Goal: Check status: Check status

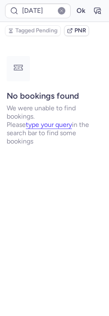
type input "CP425H"
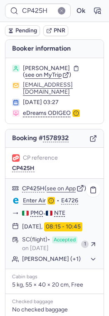
scroll to position [32, 0]
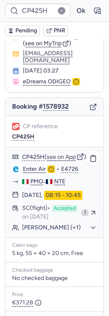
click at [27, 232] on button "Louen RICHARD (+1)" at bounding box center [59, 227] width 75 height 7
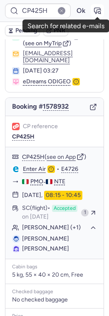
click at [97, 10] on icon "button" at bounding box center [97, 11] width 6 height 6
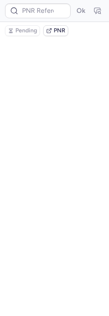
scroll to position [0, 0]
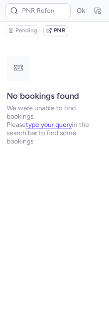
type input "CP425H"
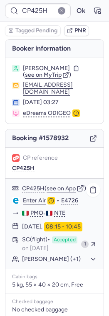
click at [37, 260] on button "Louen RICHARD (+1)" at bounding box center [59, 259] width 75 height 7
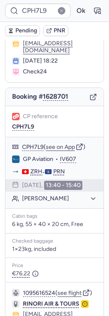
scroll to position [28, 0]
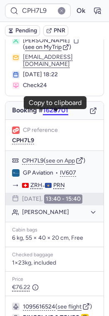
click at [51, 114] on button "1628701" at bounding box center [55, 110] width 25 height 7
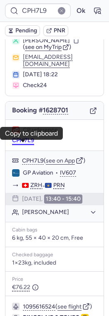
click at [28, 143] on button "CPH7L9" at bounding box center [23, 140] width 22 height 7
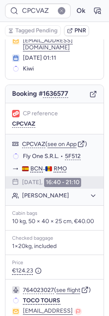
scroll to position [44, 0]
type input "CPH7L9"
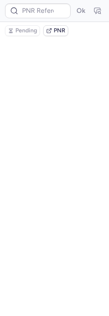
scroll to position [0, 0]
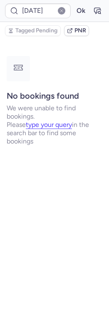
type input "CPCVAZ"
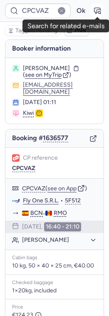
click at [94, 11] on icon "button" at bounding box center [97, 11] width 6 height 6
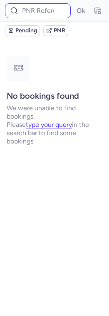
type input "CPCVAZ"
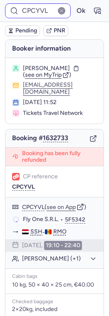
type input "CPCUMU"
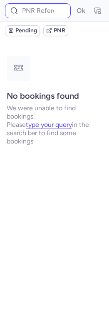
type input "CPCVAZ"
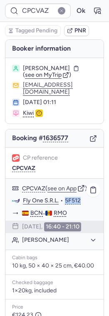
drag, startPoint x: 64, startPoint y: 207, endPoint x: 86, endPoint y: 204, distance: 22.1
click at [86, 204] on div "Fly One S.R.L. • 5F512" at bounding box center [60, 200] width 74 height 7
copy button "5F512"
click at [58, 192] on button "see on App" at bounding box center [61, 189] width 29 height 7
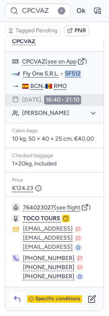
click at [15, 279] on polyline "button" at bounding box center [15, 298] width 2 height 3
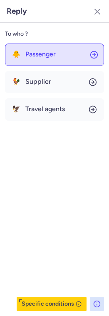
click at [33, 53] on span "Passenger" at bounding box center [40, 54] width 30 height 7
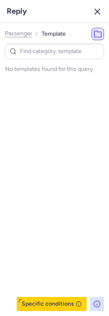
click at [96, 11] on line "button" at bounding box center [97, 11] width 5 height 5
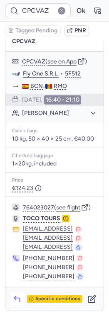
click at [17, 279] on icon "button" at bounding box center [17, 299] width 8 height 8
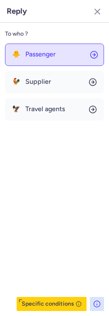
click at [55, 56] on button "🐥 Passenger" at bounding box center [54, 55] width 99 height 22
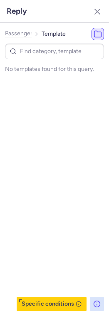
click at [24, 36] on span "Passenger" at bounding box center [18, 33] width 27 height 7
click at [50, 36] on li "Template" at bounding box center [49, 34] width 24 height 12
click at [17, 34] on span "Supplier" at bounding box center [16, 33] width 22 height 7
click at [17, 34] on span "Travel agents" at bounding box center [22, 33] width 34 height 7
click at [97, 11] on line "button" at bounding box center [97, 11] width 5 height 5
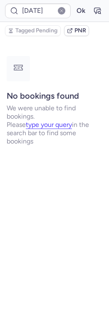
type input "CPCVAZ"
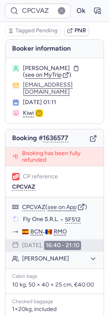
scroll to position [175, 0]
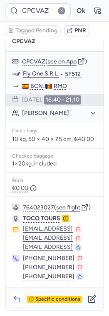
click at [17, 299] on icon "button" at bounding box center [17, 299] width 8 height 8
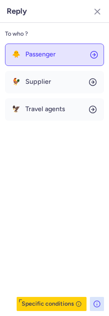
click at [39, 62] on button "🐥 Passenger" at bounding box center [54, 55] width 99 height 22
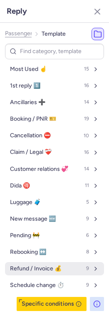
click at [37, 272] on button "Refund / Invoice 💰 9" at bounding box center [54, 268] width 99 height 13
select select "en"
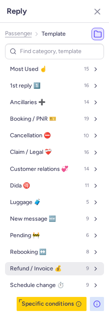
select select "en"
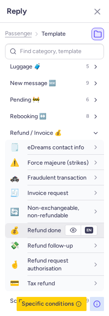
scroll to position [138, 0]
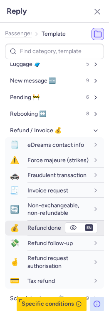
click at [35, 224] on div "Refund done" at bounding box center [57, 227] width 61 height 7
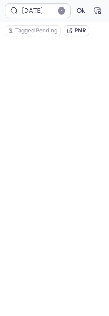
scroll to position [0, 0]
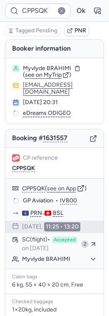
type input "CPC2LS"
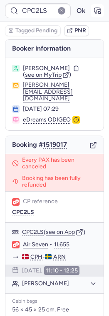
click at [99, 11] on icon "button" at bounding box center [99, 12] width 2 height 2
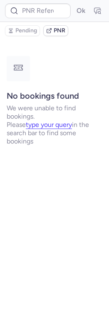
type input "CPC2LS"
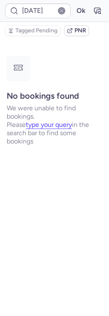
type input "J6HQPC"
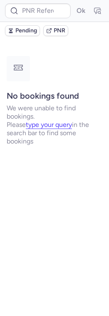
type input "J6HQPC"
type input "X76V5P"
type input "CPLPZC"
type input "CPQDT8"
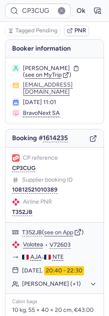
type input "[DATE]"
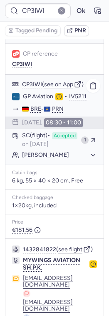
scroll to position [166, 0]
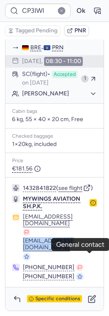
drag, startPoint x: 10, startPoint y: 258, endPoint x: 85, endPoint y: 257, distance: 75.2
click at [85, 257] on div "1432841822 ( see flight ) MYWINGS AVIATION SH.P.K. [EMAIL_ADDRESS][DOMAIN_NAME]…" at bounding box center [54, 232] width 98 height 109
copy div "[EMAIL_ADDRESS][DOMAIN_NAME]"
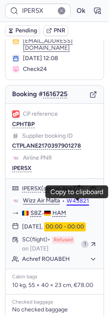
scroll to position [167, 0]
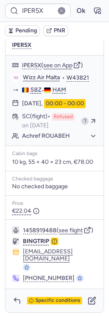
type input "J6HQPC"
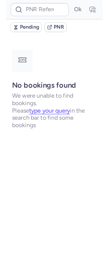
scroll to position [0, 0]
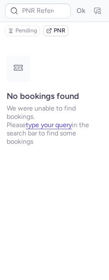
type input "CP5E24"
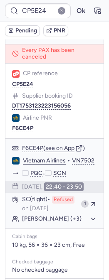
scroll to position [543, 0]
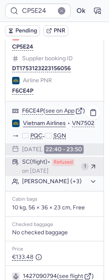
click at [43, 163] on span "SC (flight)" at bounding box center [36, 162] width 28 height 7
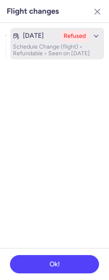
click at [65, 46] on p "Schedule Change (flight) • Refundable • Seen on [DATE]" at bounding box center [57, 50] width 88 height 13
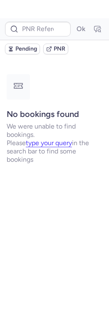
scroll to position [0, 0]
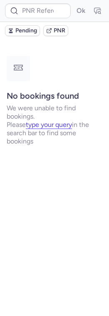
type input "CP5E24"
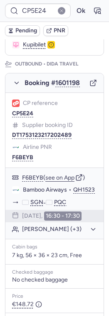
scroll to position [108, 0]
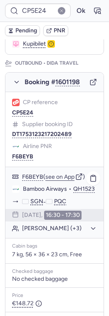
click at [45, 230] on button "[PERSON_NAME] (+3)" at bounding box center [59, 228] width 75 height 7
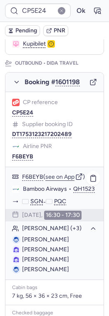
click at [46, 224] on div "F6BEYB ( see on App ) Bamboo Airways • QH1523 SGN - PQC [DATE] 16:30 - 17:30 [P…" at bounding box center [54, 223] width 98 height 113
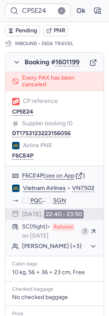
scroll to position [526, 0]
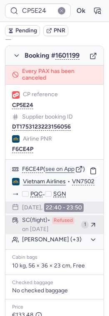
click at [57, 227] on div "SC (flight) Refused on [DATE]" at bounding box center [50, 225] width 56 height 16
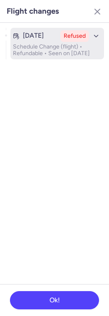
click at [42, 57] on p "Schedule Change (flight) • Refundable • Seen on [DATE]" at bounding box center [57, 50] width 88 height 13
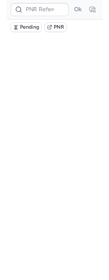
scroll to position [0, 0]
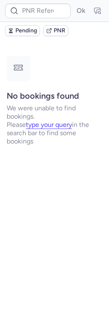
type input "CP5E24"
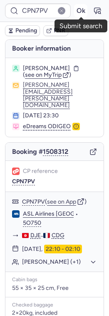
click at [79, 14] on button "Ok" at bounding box center [80, 10] width 13 height 13
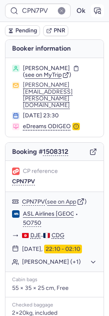
click at [99, 11] on icon "button" at bounding box center [97, 11] width 8 height 8
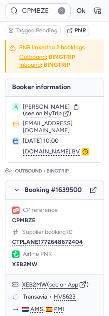
type input "YP8GI1"
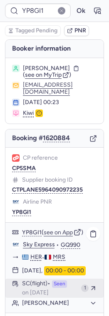
click at [50, 288] on span "SC (flight)" at bounding box center [36, 284] width 28 height 7
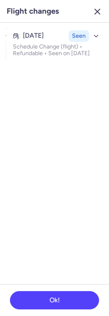
click at [98, 9] on icon "button" at bounding box center [97, 12] width 10 height 10
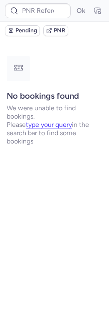
type input "CPYB99"
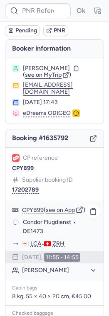
scroll to position [115, 0]
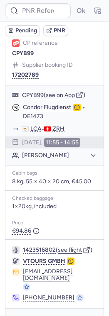
type input "CPYB99"
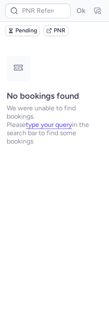
scroll to position [0, 0]
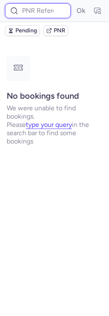
click at [32, 9] on input at bounding box center [38, 10] width 66 height 15
paste input "CPQFXE"
type input "CPQFXE"
click at [74, 4] on button "Ok" at bounding box center [80, 10] width 13 height 13
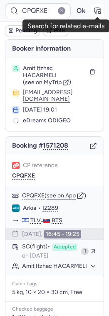
click at [96, 12] on icon "button" at bounding box center [97, 11] width 6 height 6
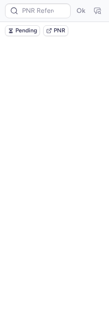
type input "CPQFXE"
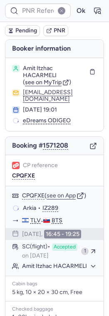
type input "CPQFXE"
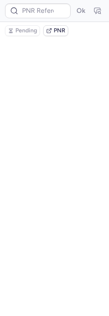
type input "CPQFXE"
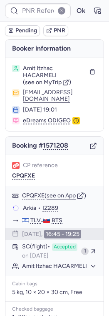
type input "CPQFXE"
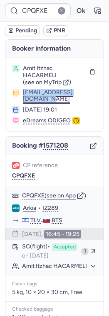
drag, startPoint x: 21, startPoint y: 94, endPoint x: 93, endPoint y: 94, distance: 71.4
click at [93, 94] on div "amit.hacarmeli@gmail.com" at bounding box center [54, 96] width 85 height 14
copy button "amit.hacarmeli@gmail.com"
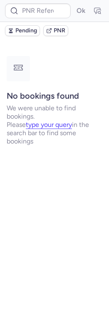
type input "CPKWKM"
type input "CPYB99"
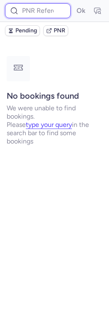
click at [42, 6] on input at bounding box center [38, 10] width 66 height 15
paste input "CPHGPC"
type input "CPHGPC"
click at [74, 4] on button "Ok" at bounding box center [80, 10] width 13 height 13
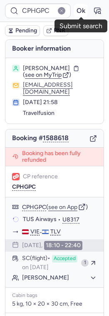
click at [83, 12] on button "Ok" at bounding box center [80, 10] width 13 height 13
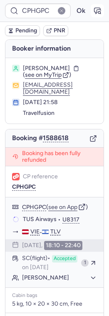
click at [96, 12] on icon "button" at bounding box center [97, 11] width 6 height 6
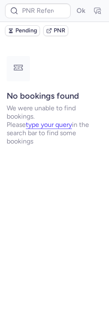
type input "CPHGPC"
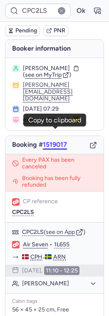
click at [58, 141] on button "1519017" at bounding box center [55, 144] width 24 height 7
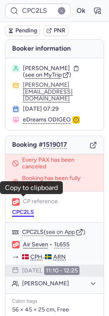
click at [18, 209] on button "CPC2LS" at bounding box center [23, 212] width 22 height 7
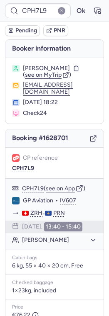
type input "CPC2LS"
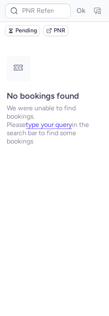
type input "CP4HH9"
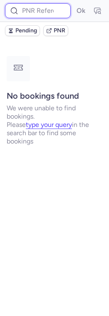
click at [33, 10] on input at bounding box center [38, 10] width 66 height 15
paste input "CPHGPC"
type input "CPHGPC"
click at [74, 4] on button "Ok" at bounding box center [80, 10] width 13 height 13
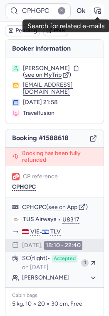
click at [98, 8] on icon "button" at bounding box center [97, 11] width 8 height 8
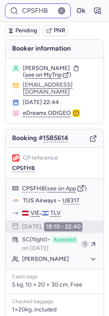
type input "CPHGPC"
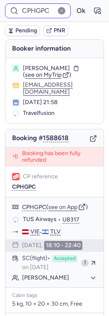
type input "CPSFHB"
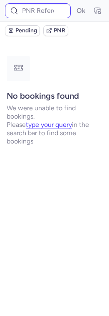
type input "CPC2LS"
click at [44, 17] on input at bounding box center [38, 10] width 66 height 15
paste input "CPHGPC"
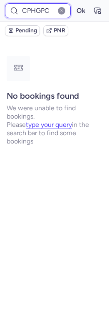
type input "CPHGPC"
click at [74, 4] on button "Ok" at bounding box center [80, 10] width 13 height 13
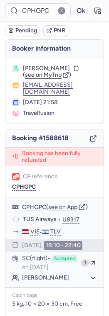
click at [96, 10] on icon "button" at bounding box center [97, 11] width 8 height 8
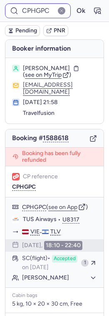
type input "CPSFHB"
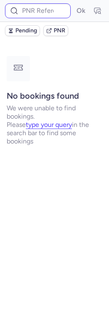
type input "10812522010482"
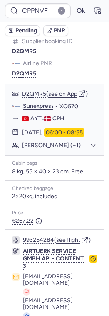
scroll to position [616, 0]
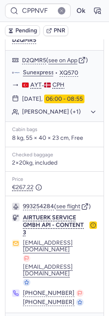
type input "10812522010482"
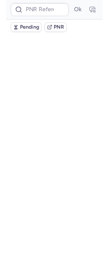
scroll to position [0, 0]
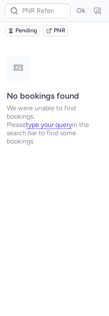
type input "Q2ALLQ3F2"
type input "CPBA94"
type input "CP4HH9"
